Goal: Information Seeking & Learning: Learn about a topic

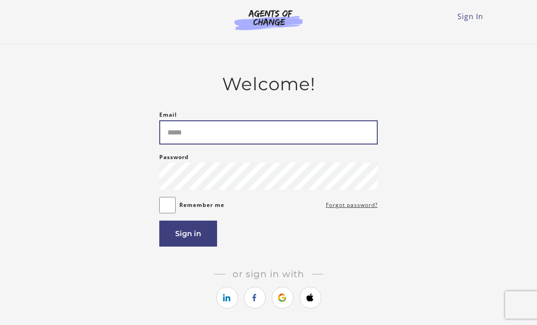
click at [187, 128] on input "Email" at bounding box center [268, 132] width 219 height 24
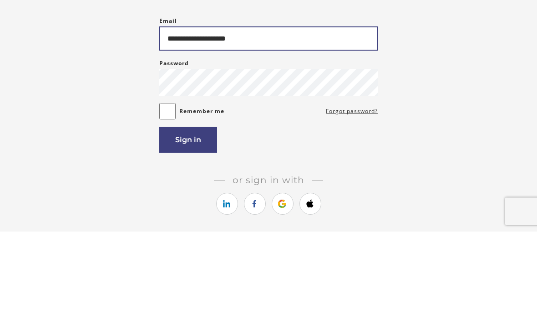
type input "**********"
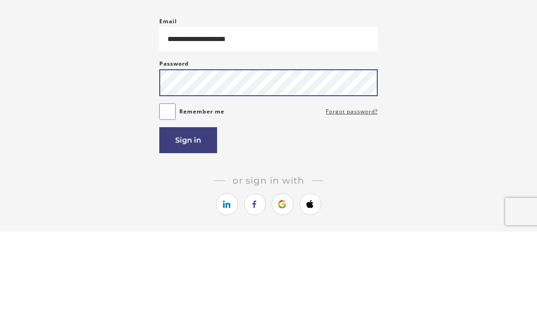
click at [188, 220] on button "Sign in" at bounding box center [188, 233] width 58 height 26
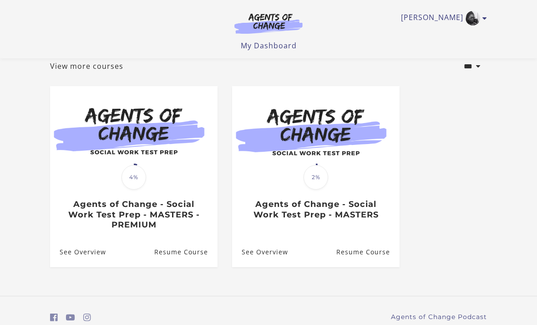
scroll to position [55, 0]
click at [166, 215] on h3 "Agents of Change - Social Work Test Prep - MASTERS - PREMIUM" at bounding box center [134, 214] width 148 height 31
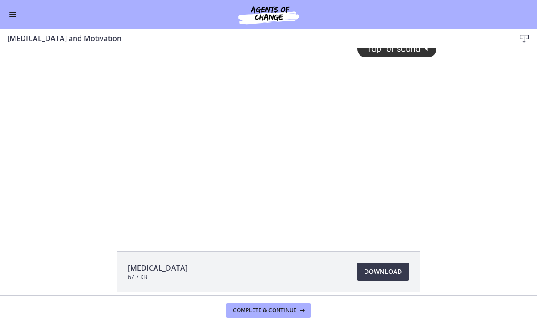
scroll to position [10, 0]
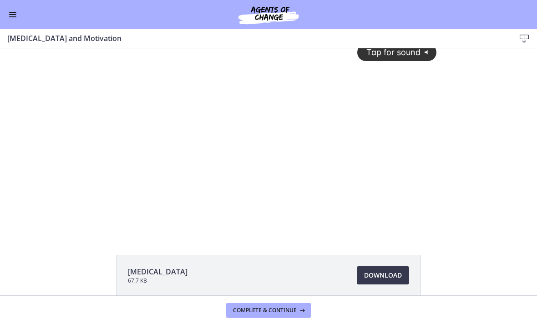
click at [402, 275] on link "Download Opens in a new window" at bounding box center [383, 275] width 52 height 18
click at [289, 315] on button "Complete & continue" at bounding box center [269, 310] width 86 height 15
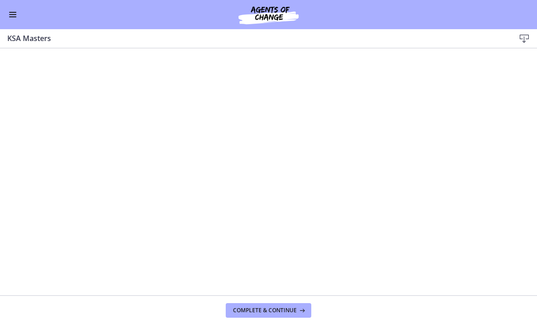
click at [251, 311] on span "Complete & continue" at bounding box center [265, 309] width 64 height 7
click at [244, 307] on span "Complete & continue" at bounding box center [265, 309] width 64 height 7
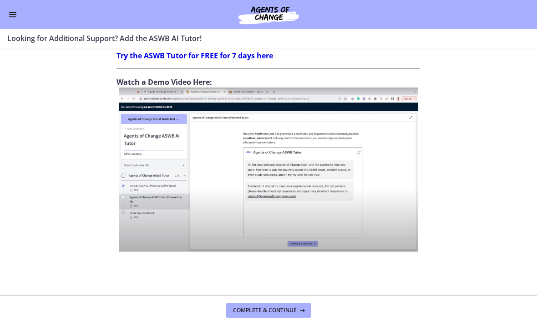
scroll to position [368, 0]
click at [294, 311] on span "Complete & continue" at bounding box center [265, 309] width 64 height 7
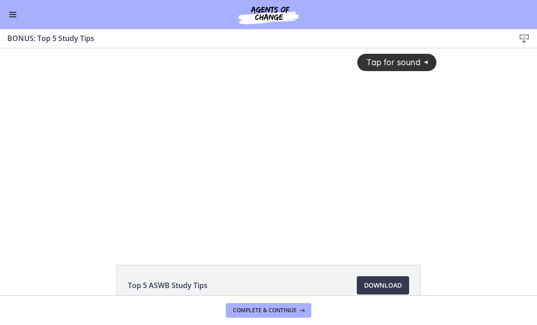
click at [424, 66] on icon "@keyframes VOLUME_SMALL_WAVE_FLASH { 0% { opacity: 0; } 33% { opacity: 1; } 66%…" at bounding box center [428, 62] width 15 height 15
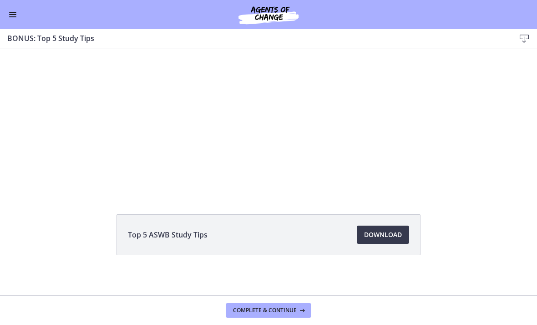
scroll to position [52, 0]
click at [391, 239] on link "Download Opens in a new window" at bounding box center [383, 233] width 52 height 18
click at [287, 308] on span "Complete & continue" at bounding box center [265, 309] width 64 height 7
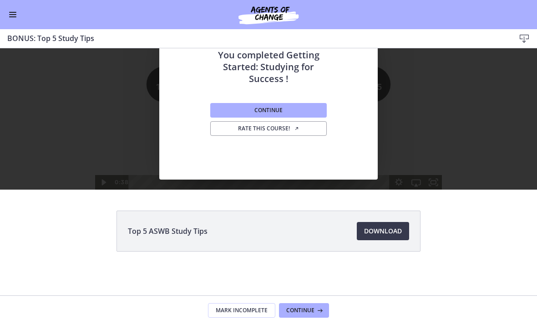
click at [228, 103] on button "Continue" at bounding box center [268, 110] width 117 height 15
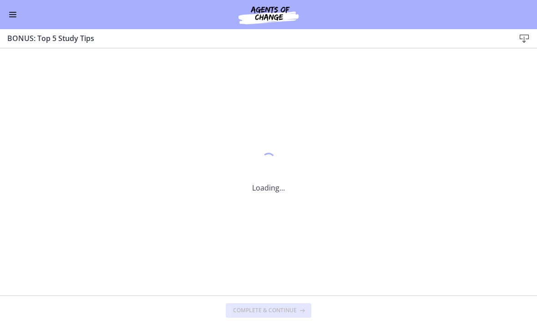
scroll to position [0, 0]
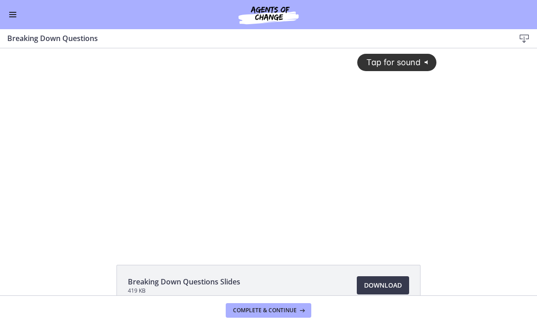
click at [398, 285] on span "Download Opens in a new window" at bounding box center [383, 284] width 38 height 11
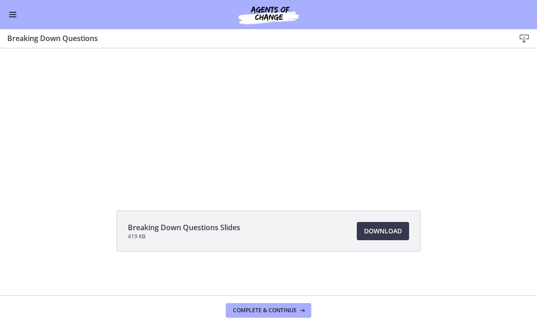
scroll to position [54, 0]
click at [259, 310] on span "Complete & continue" at bounding box center [265, 309] width 64 height 7
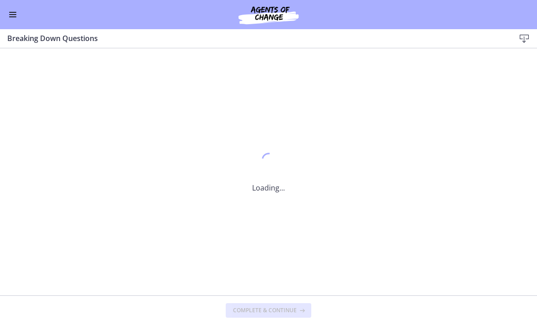
scroll to position [0, 0]
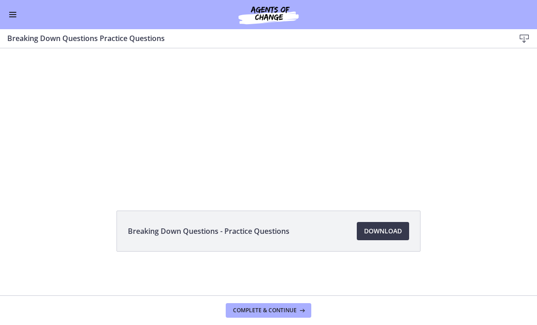
scroll to position [54, 0]
click at [395, 234] on span "Download Opens in a new window" at bounding box center [383, 230] width 38 height 11
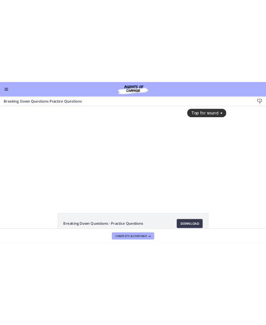
scroll to position [0, 0]
